Goal: Transaction & Acquisition: Purchase product/service

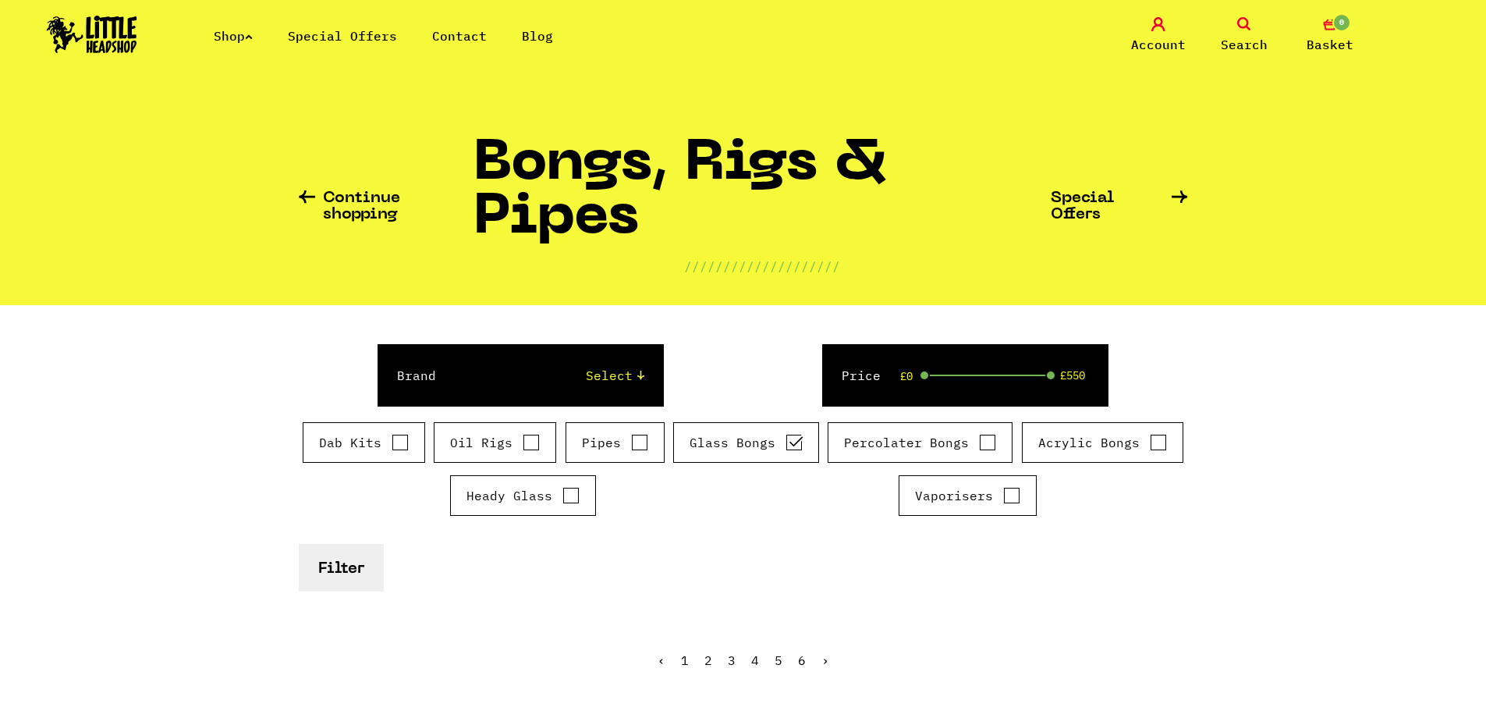
click at [336, 571] on button "Filter" at bounding box center [341, 568] width 85 height 48
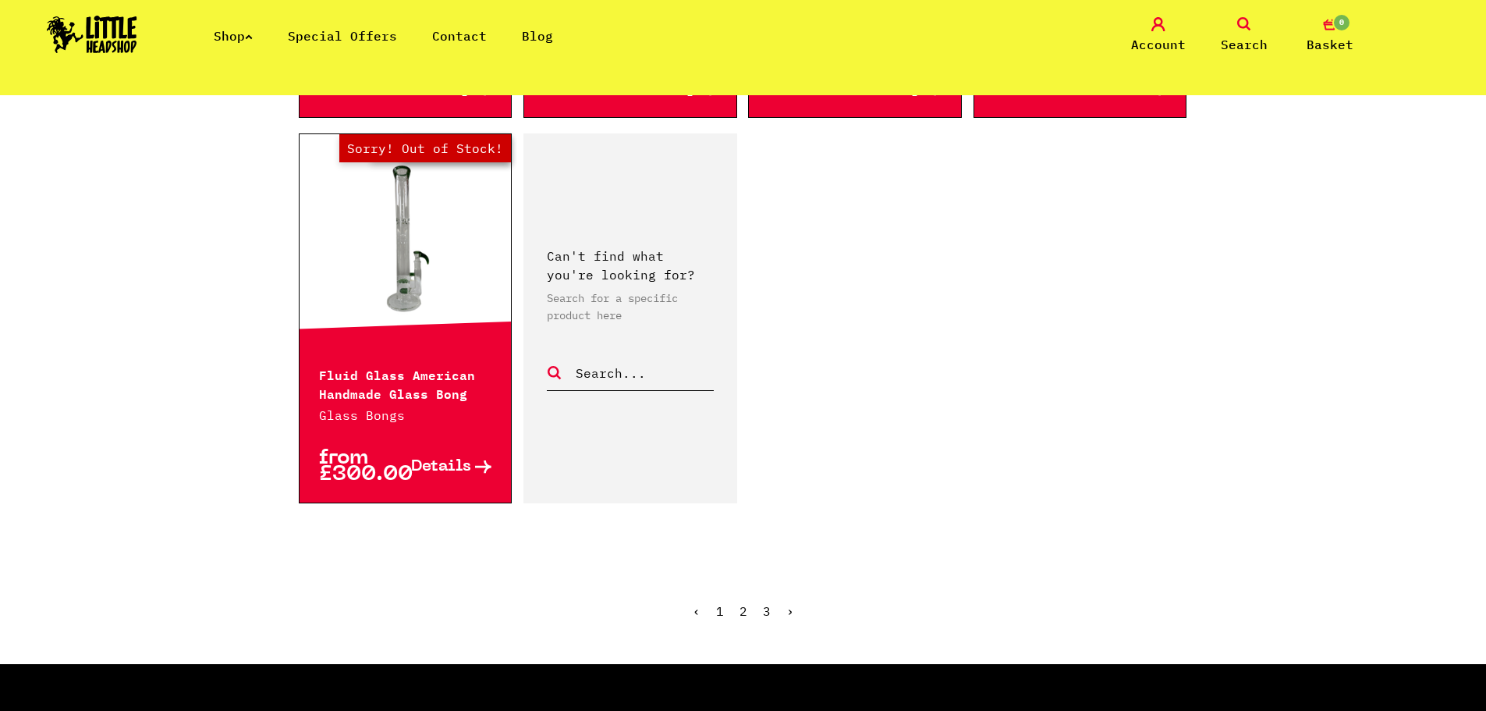
scroll to position [2653, 0]
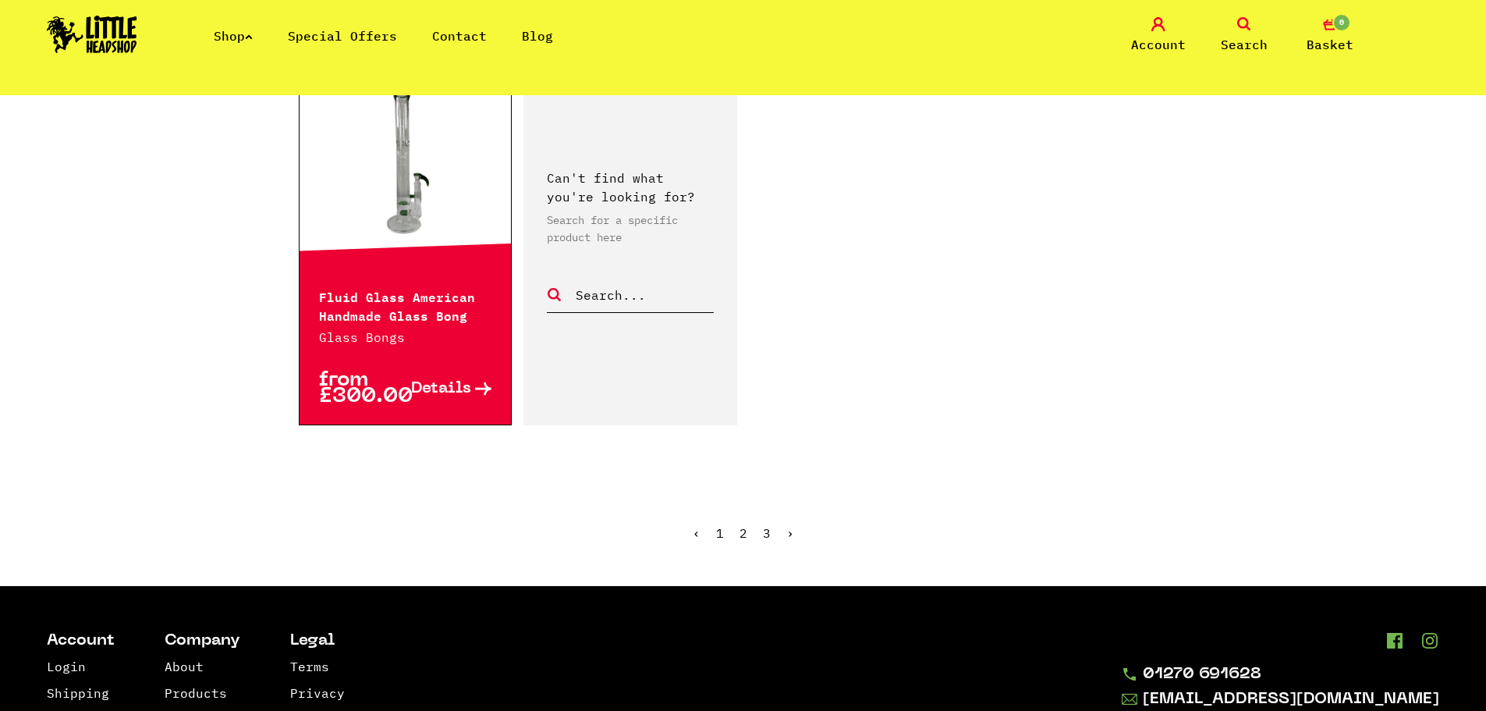
click at [740, 525] on link "2" at bounding box center [744, 533] width 8 height 16
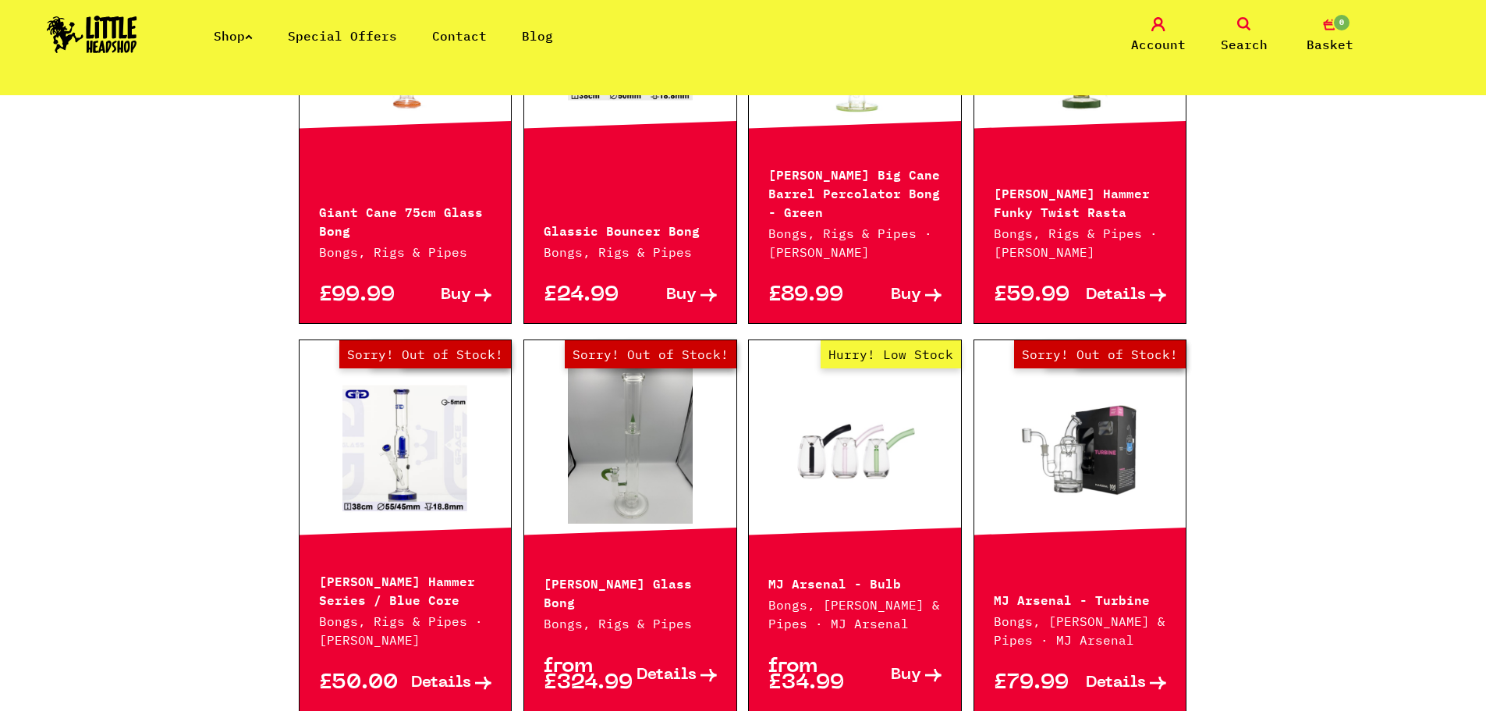
scroll to position [858, 0]
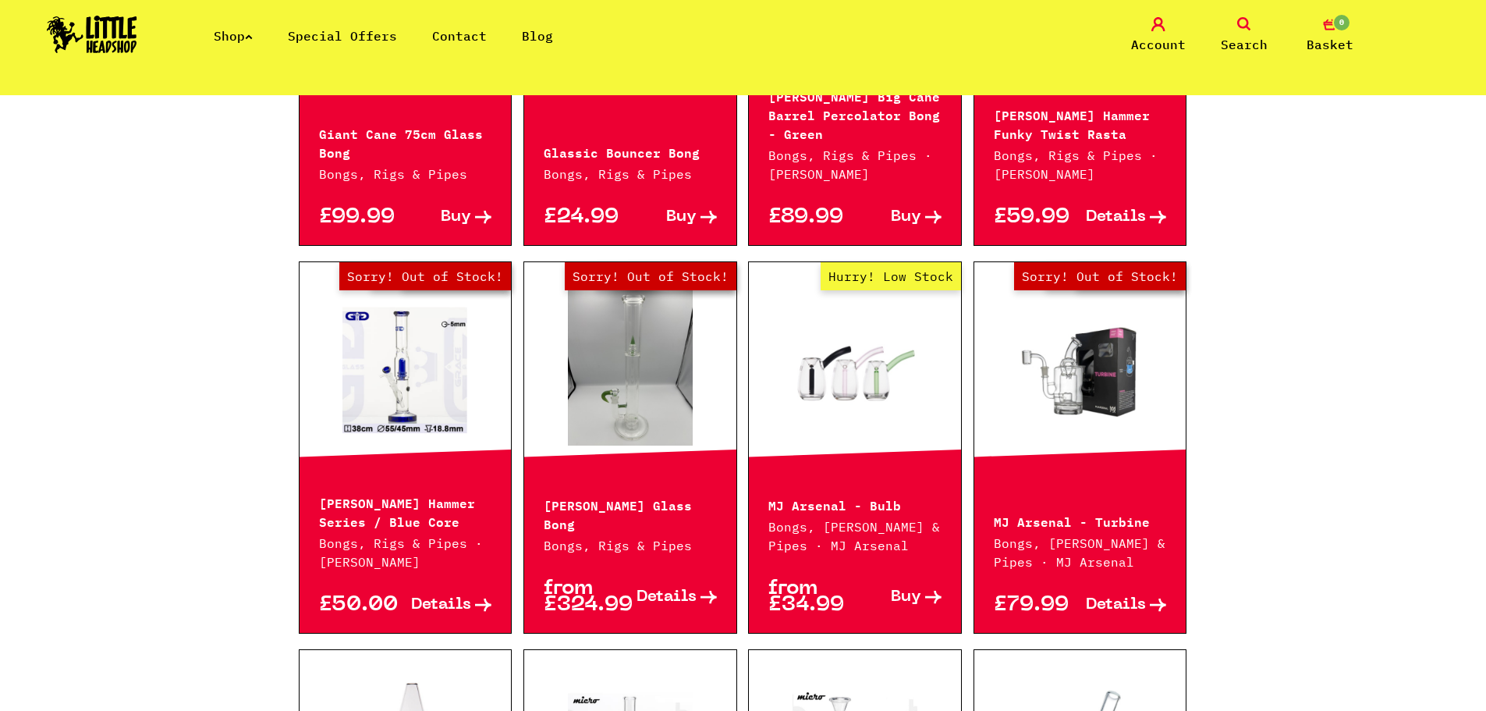
click at [854, 379] on link "Hurry! Low Stock" at bounding box center [855, 367] width 212 height 156
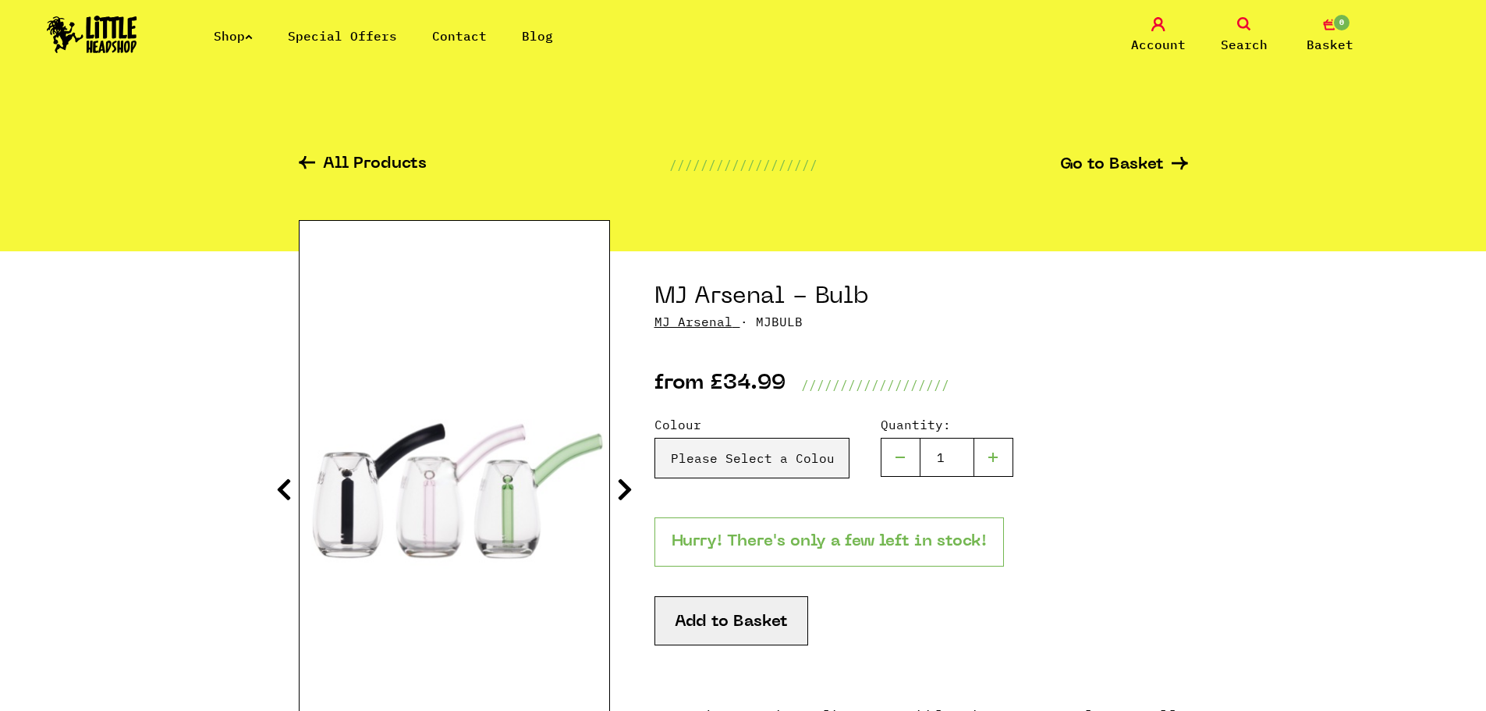
click at [503, 525] on img at bounding box center [455, 476] width 310 height 387
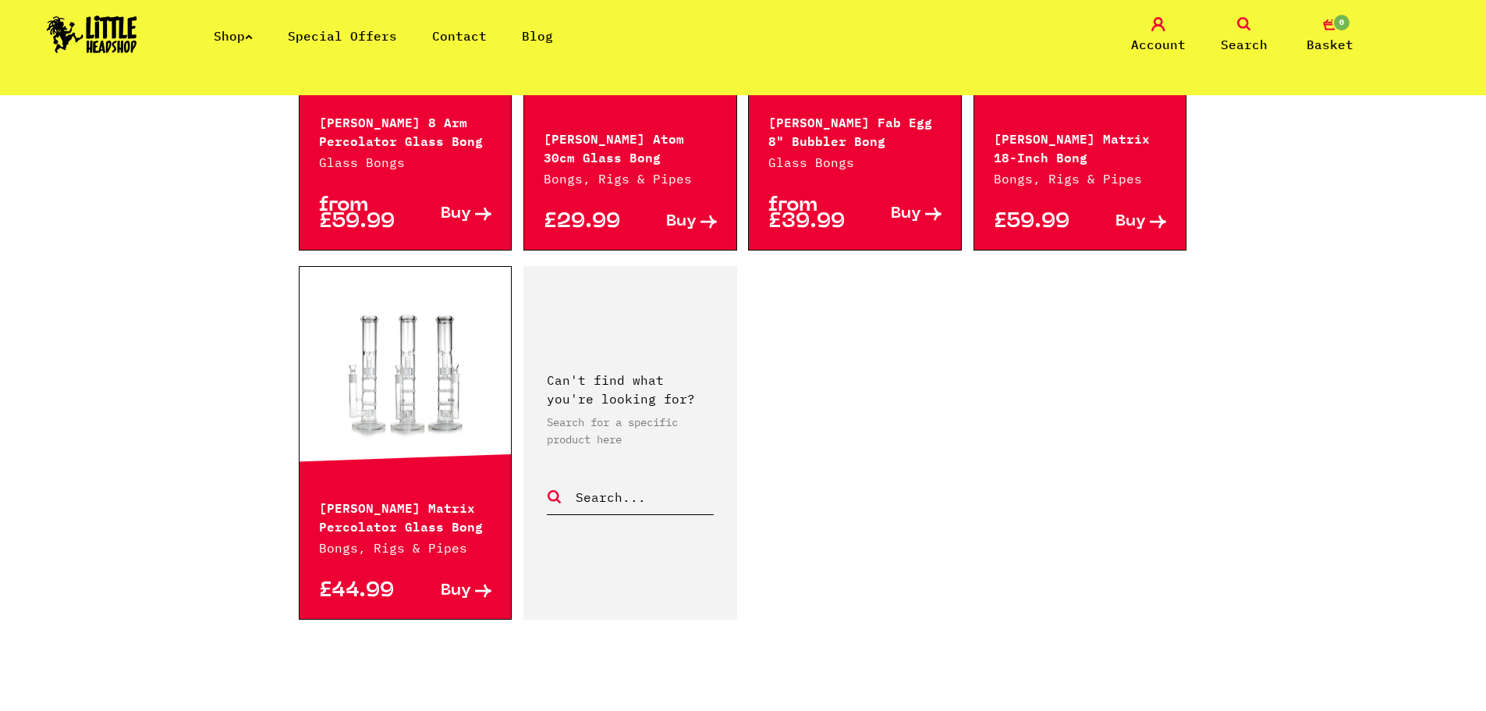
scroll to position [2653, 0]
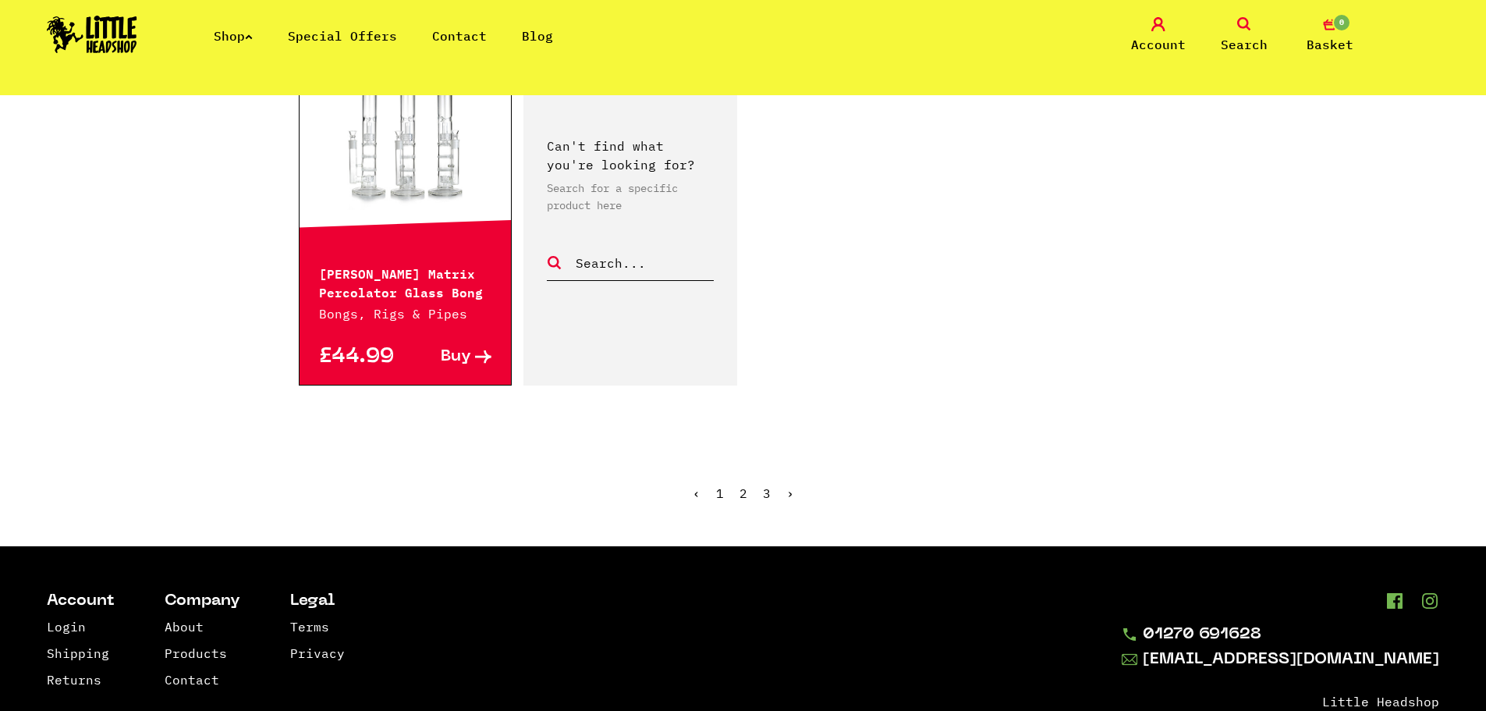
click at [765, 485] on link "3" at bounding box center [767, 493] width 8 height 16
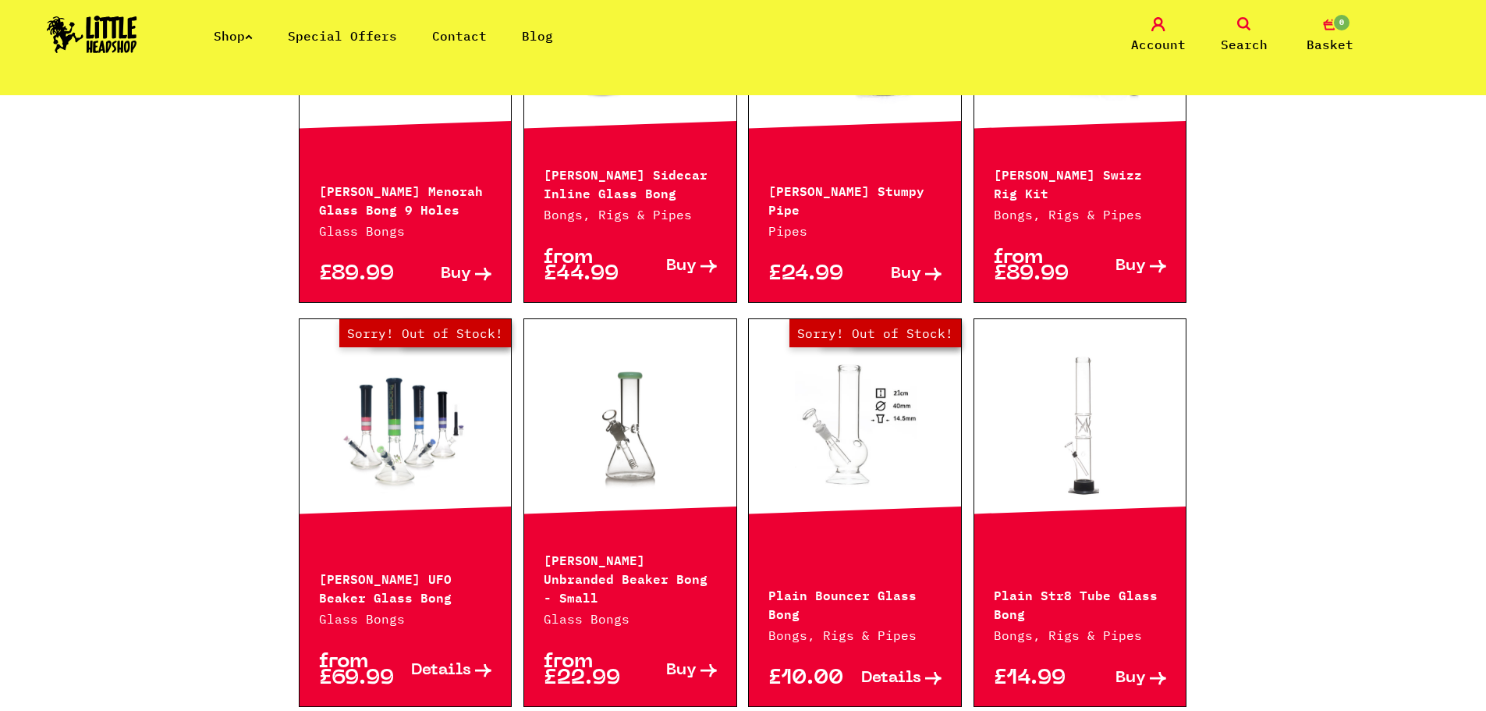
scroll to position [1092, 0]
